Goal: Find specific page/section: Find specific page/section

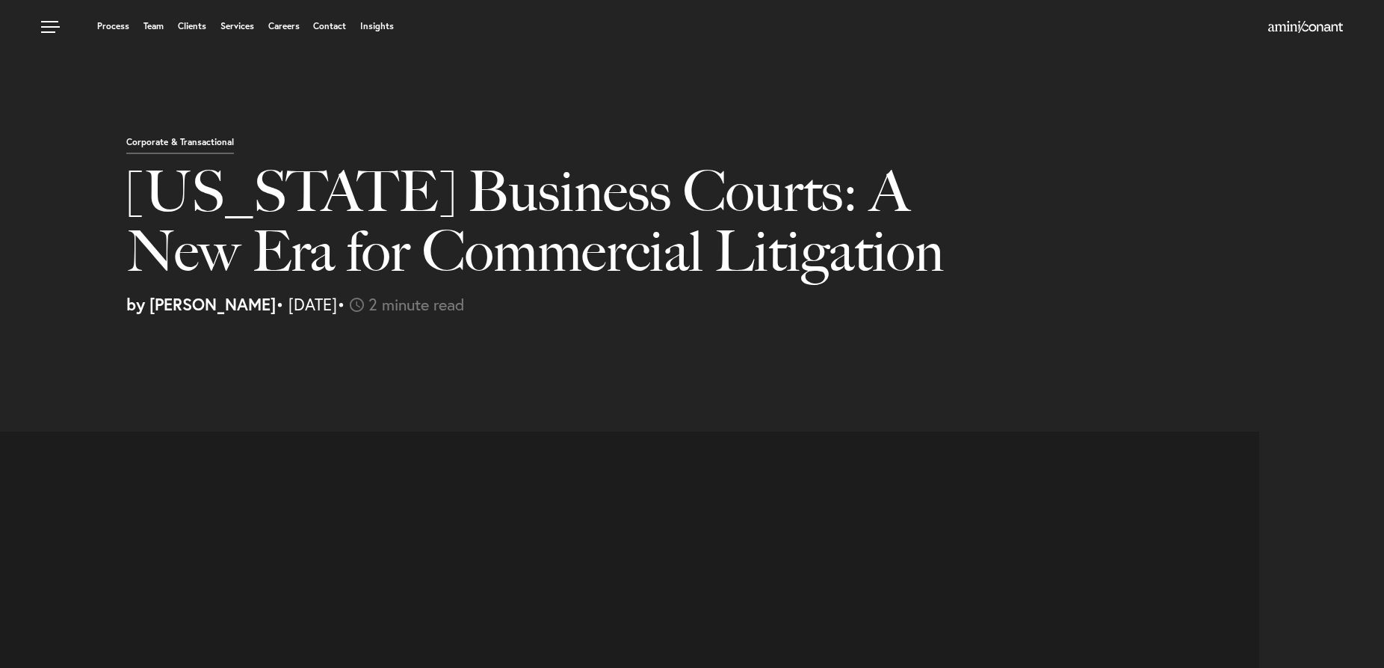
select select "US"
select select "Austin"
select select "Business and Civil Litigation"
click at [160, 24] on link "Team" at bounding box center [154, 26] width 20 height 9
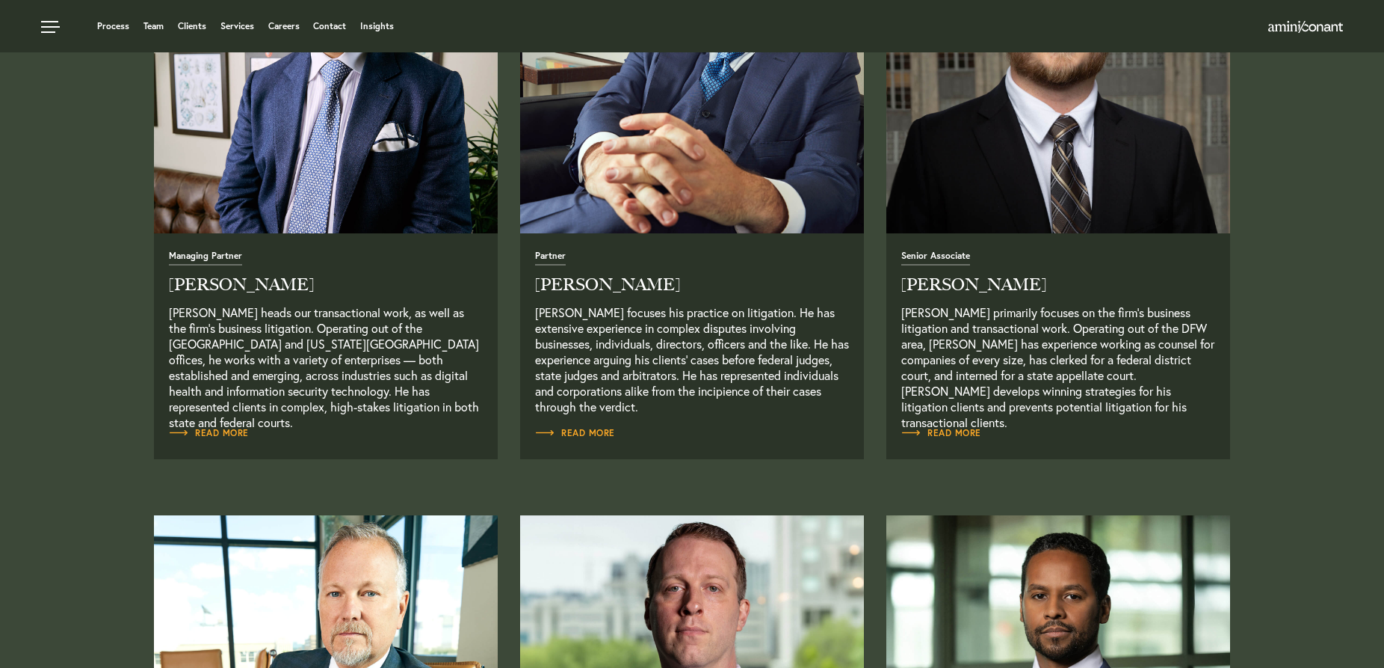
scroll to position [458, 0]
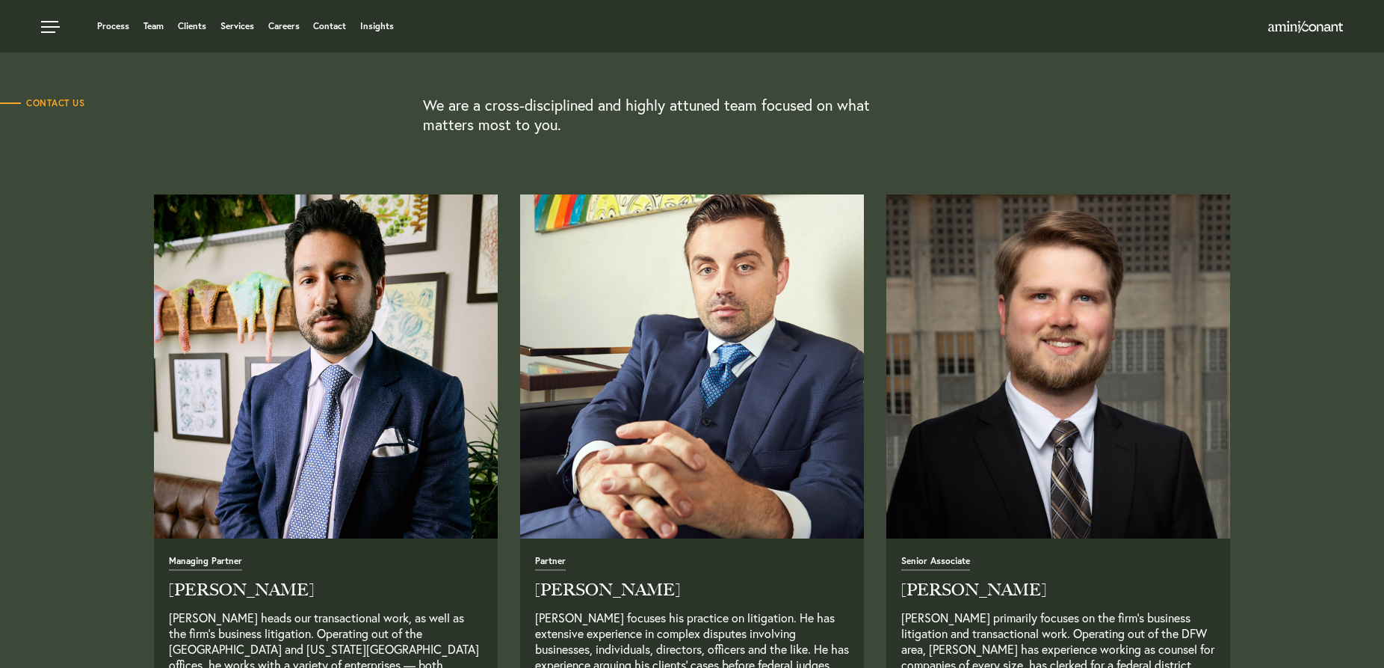
click at [648, 277] on img "Read Full Bio" at bounding box center [692, 366] width 361 height 361
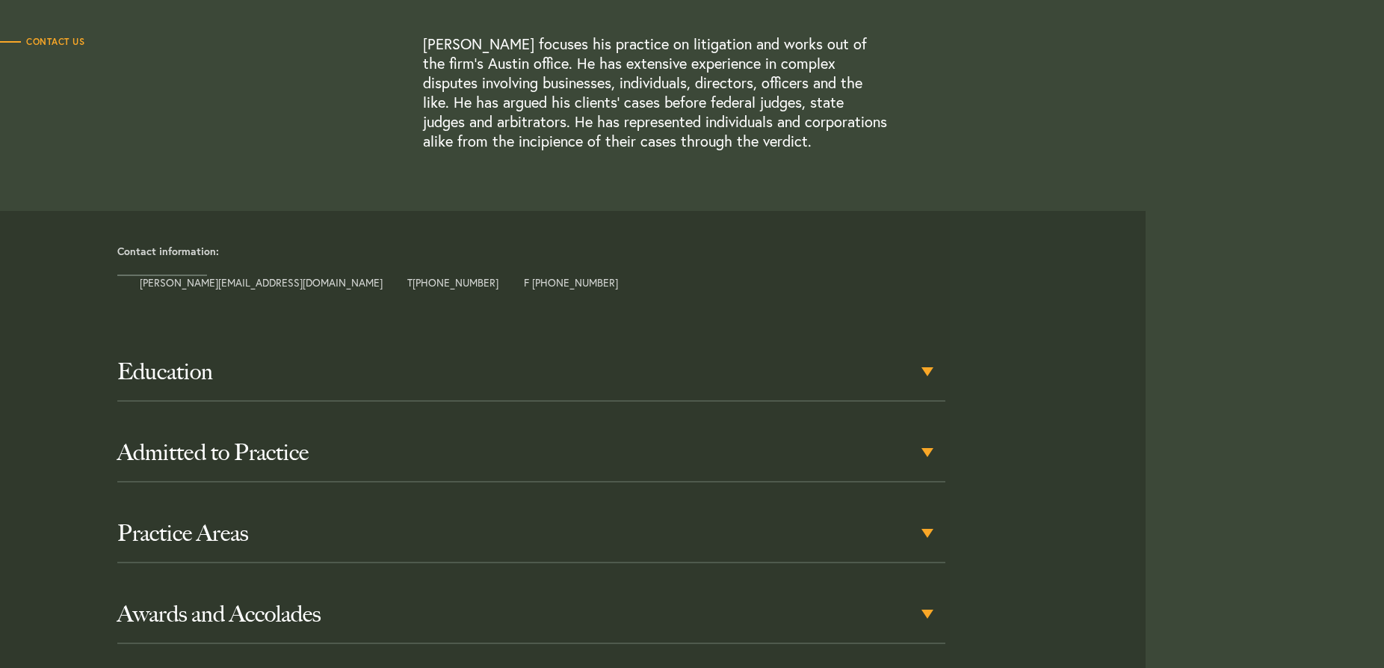
scroll to position [610, 0]
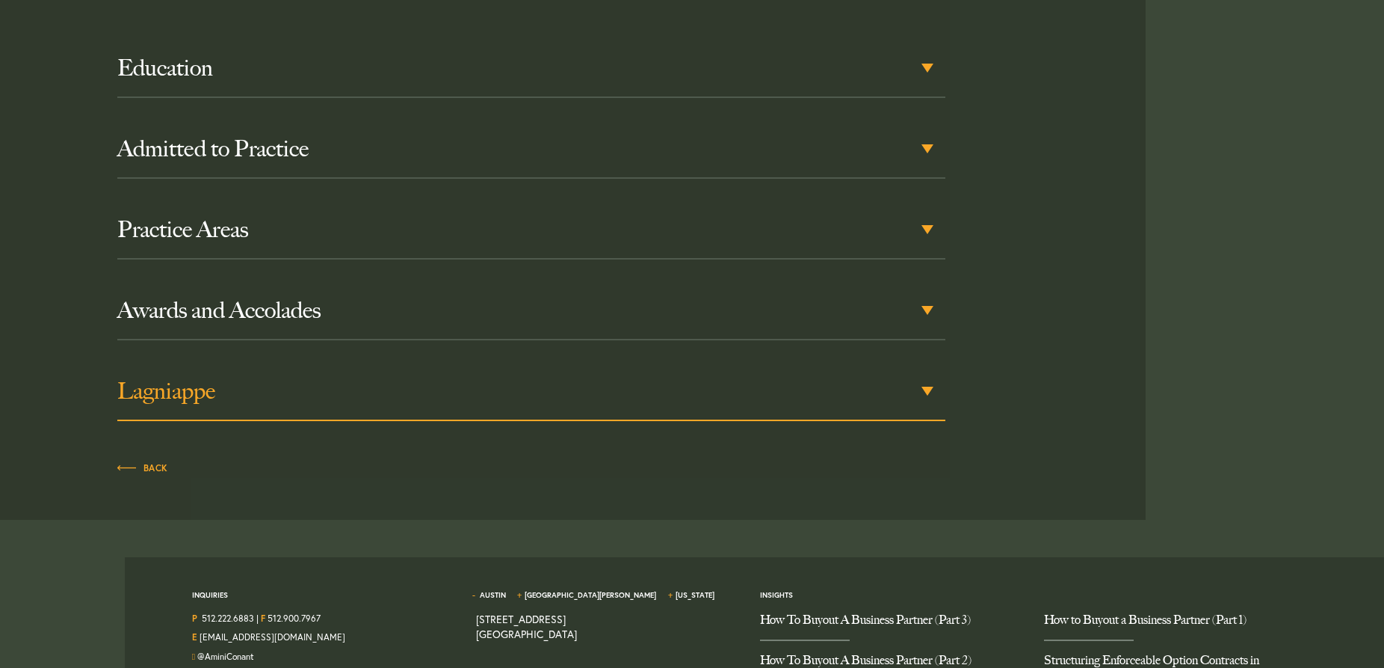
click at [928, 389] on div "Lagniappe" at bounding box center [531, 392] width 829 height 58
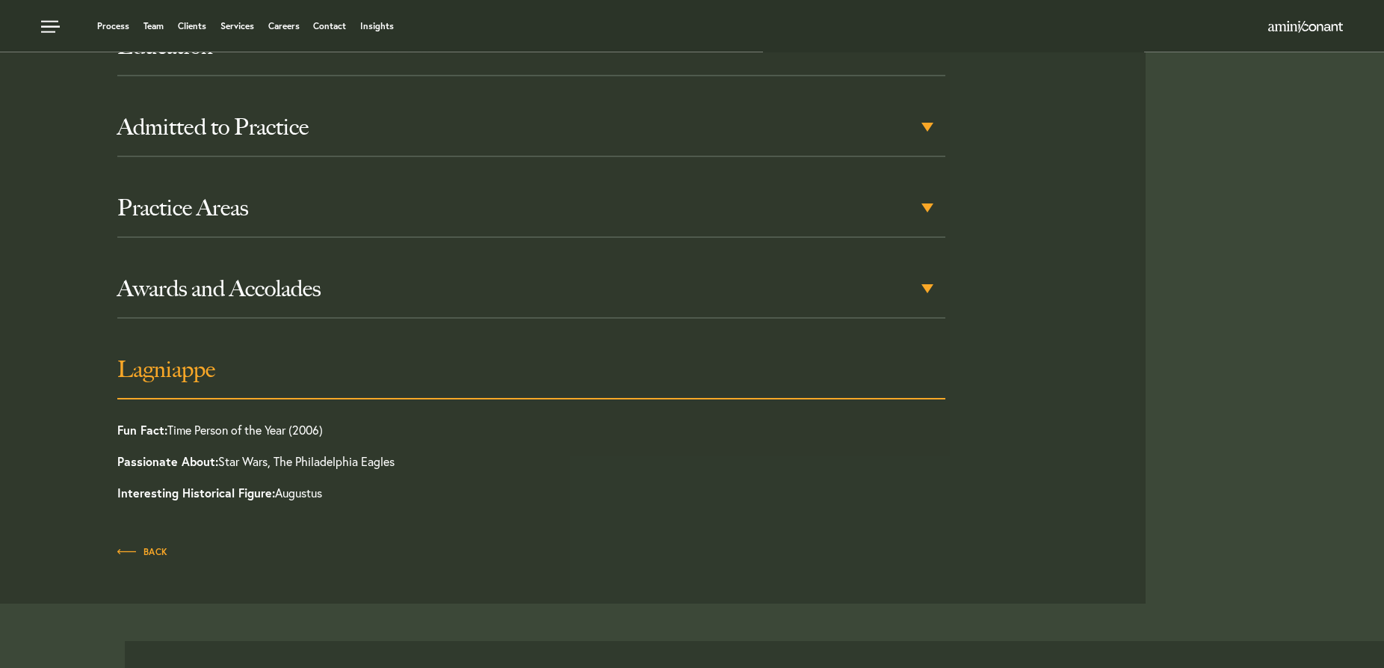
scroll to position [629, 0]
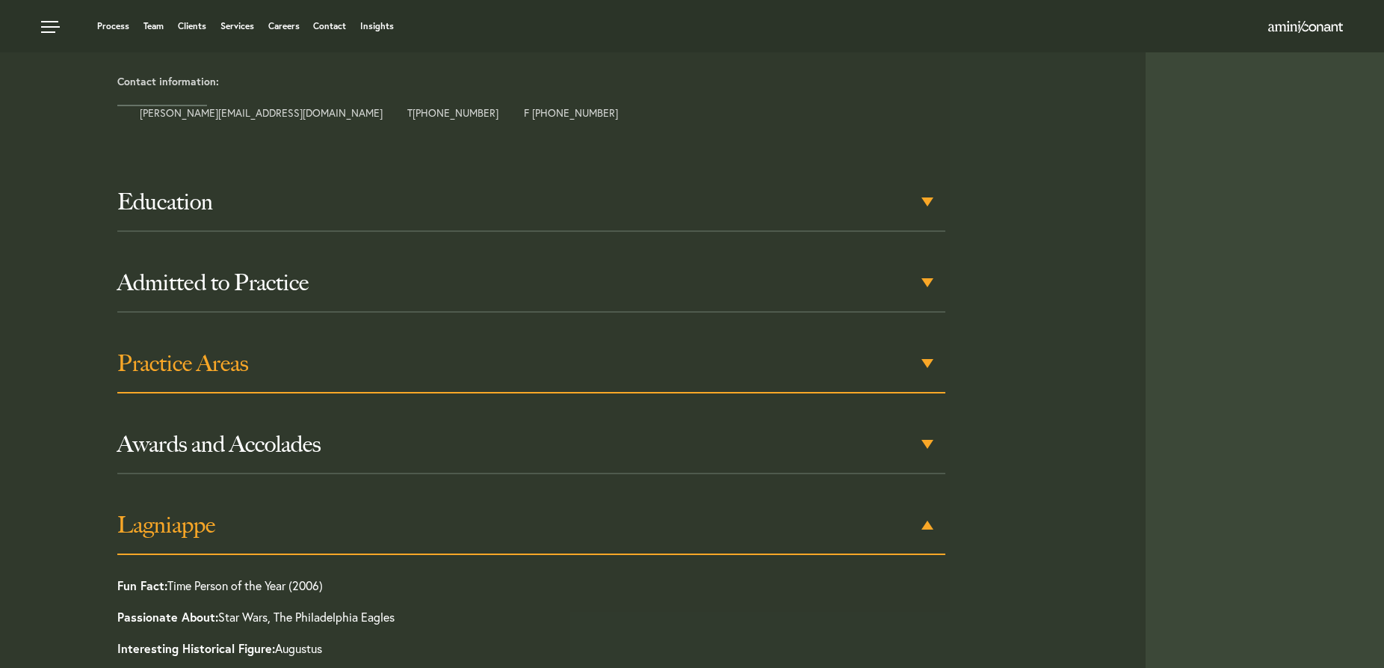
click at [923, 357] on h3 "Practice Areas" at bounding box center [531, 363] width 829 height 27
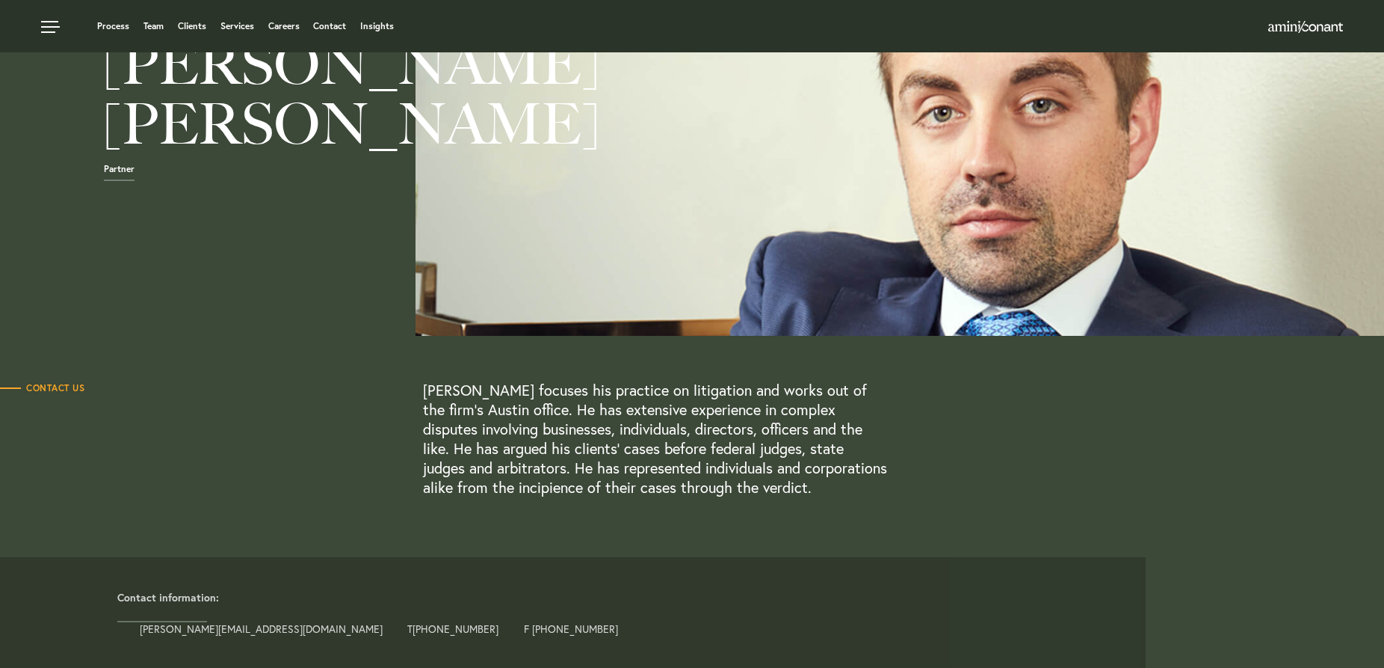
scroll to position [0, 0]
